Goal: Task Accomplishment & Management: Complete application form

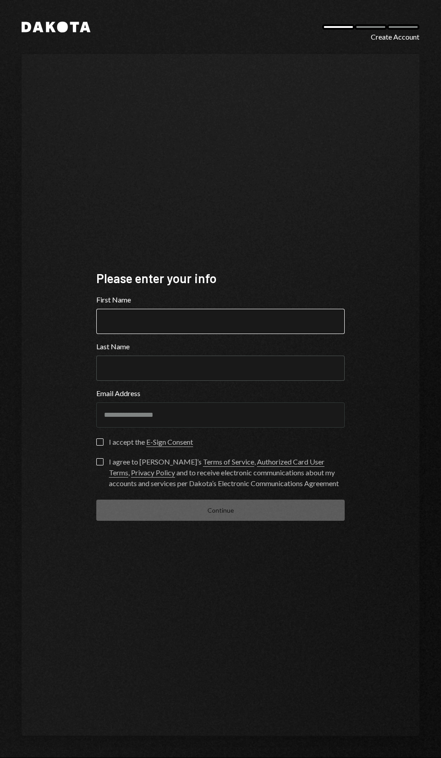
click at [136, 334] on input "First Name" at bounding box center [220, 321] width 248 height 25
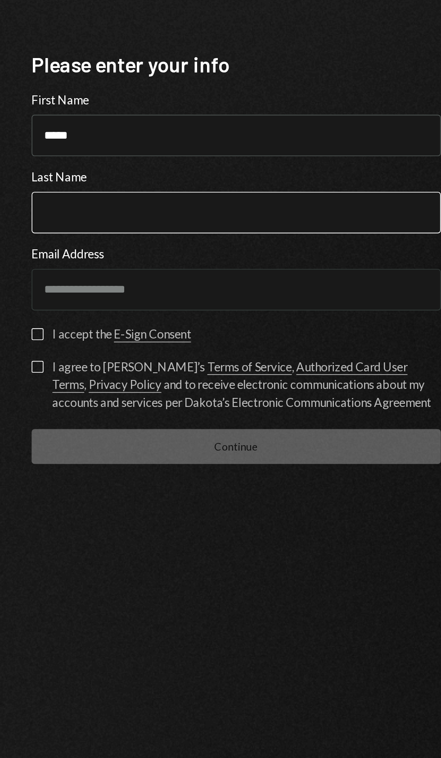
type input "*****"
click at [297, 381] on input "Last Name" at bounding box center [220, 368] width 248 height 25
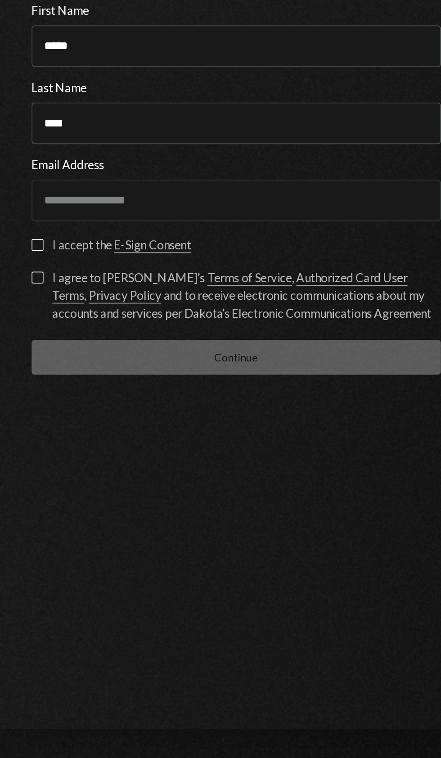
type input "****"
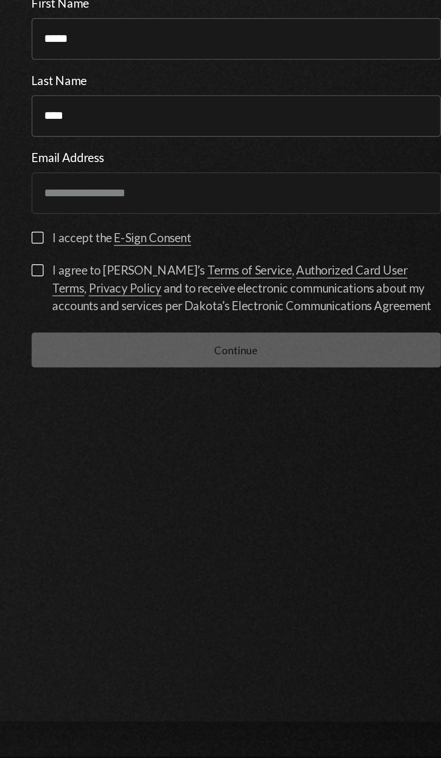
click at [97, 446] on button "I accept the E-Sign Consent" at bounding box center [99, 441] width 7 height 7
click at [98, 465] on button "I agree to Dakota’s Terms of Service , Authorized Card User Terms , Privacy Pol…" at bounding box center [99, 461] width 7 height 7
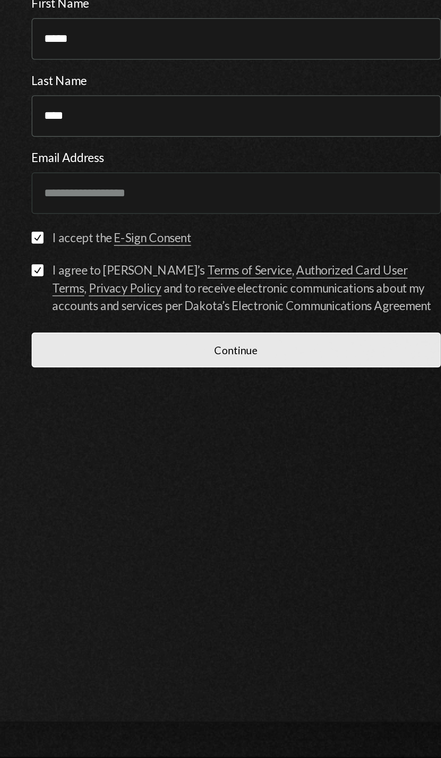
click at [288, 521] on button "Continue" at bounding box center [220, 510] width 248 height 21
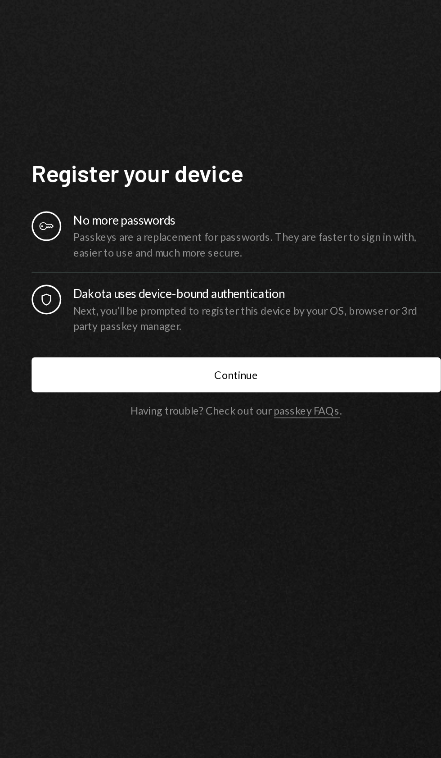
scroll to position [55, 0]
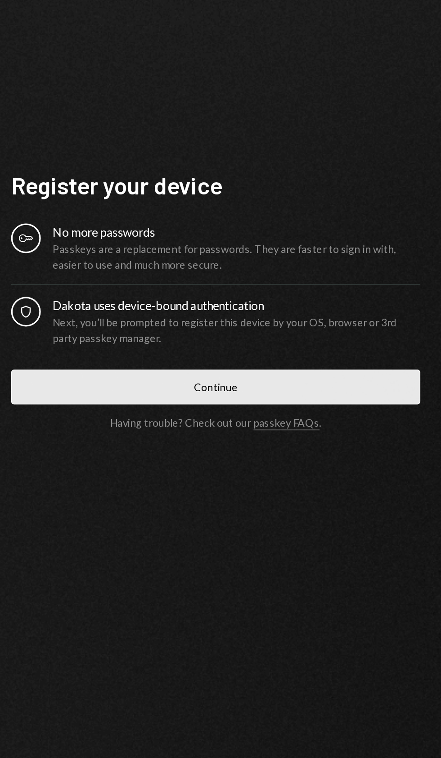
click at [316, 438] on button "Continue" at bounding box center [220, 448] width 248 height 21
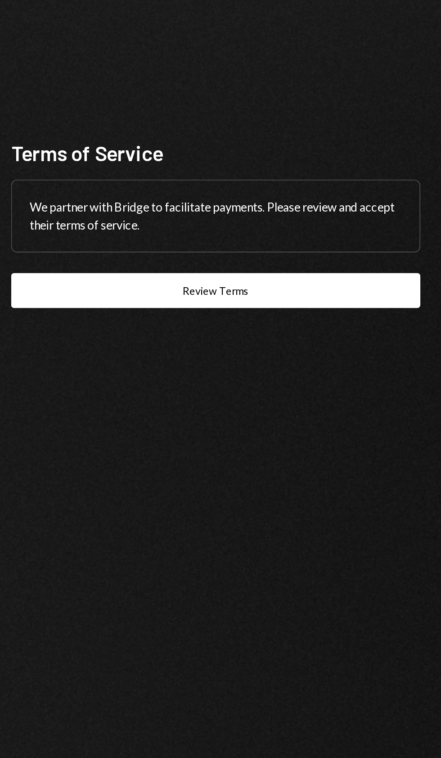
scroll to position [0, 0]
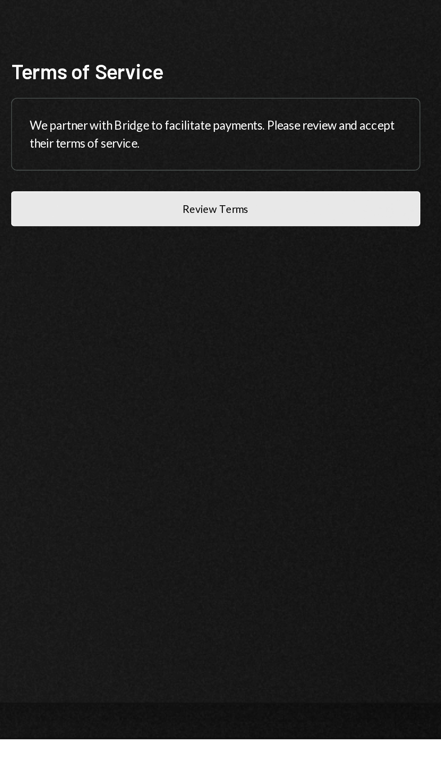
click at [324, 446] on button "Review Terms" at bounding box center [220, 435] width 248 height 21
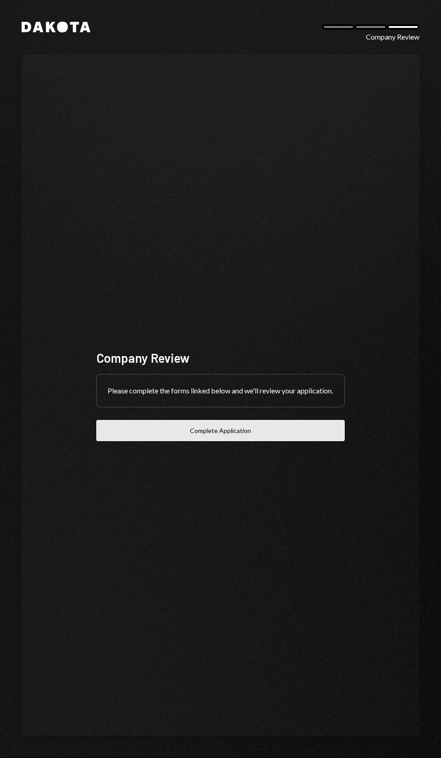
click at [167, 441] on button "Complete Application" at bounding box center [220, 430] width 248 height 21
click at [317, 441] on button "Complete Application" at bounding box center [220, 430] width 248 height 21
